Goal: Task Accomplishment & Management: Complete application form

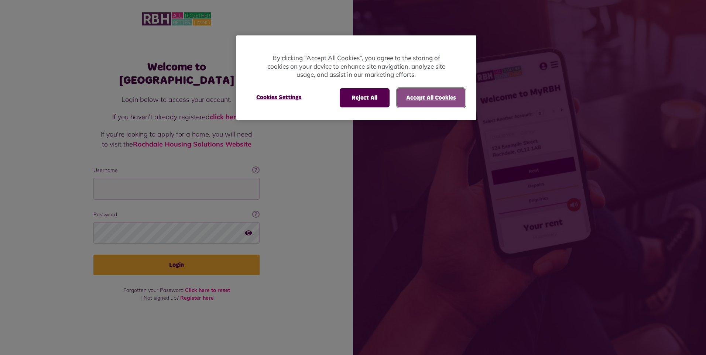
click at [410, 100] on button "Accept All Cookies" at bounding box center [431, 97] width 68 height 19
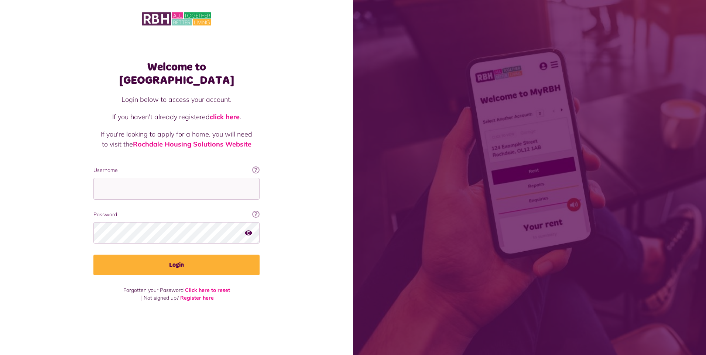
click at [157, 193] on fieldset "Username This will be the email you used when you originally registered with My…" at bounding box center [176, 220] width 166 height 109
click at [159, 186] on input "Username" at bounding box center [176, 189] width 166 height 22
click at [169, 180] on input "Username" at bounding box center [176, 189] width 166 height 22
